Goal: Task Accomplishment & Management: Manage account settings

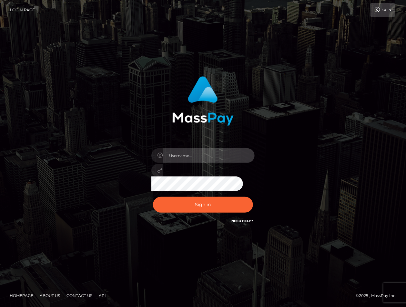
click at [177, 159] on input "text" at bounding box center [209, 155] width 92 height 15
paste input "cfikes3032"
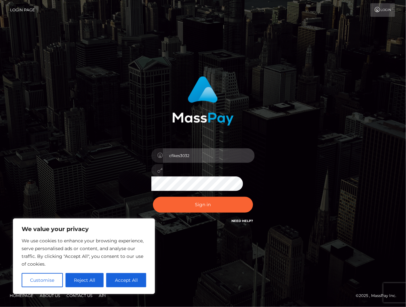
type input "cfikes3032"
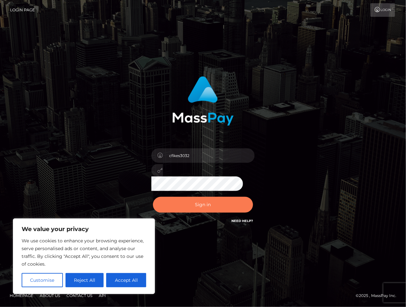
click at [221, 203] on button "Sign in" at bounding box center [203, 205] width 100 height 16
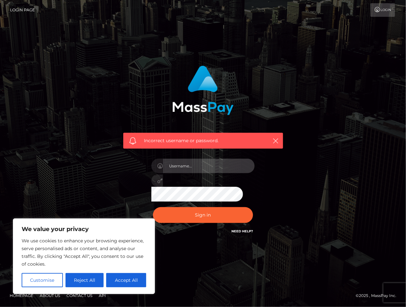
click at [220, 171] on input "text" at bounding box center [209, 166] width 92 height 15
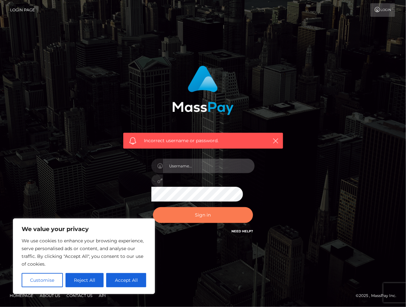
paste input "canddsales"
type input "canddsales"
click at [225, 212] on button "Sign in" at bounding box center [203, 215] width 100 height 16
